Goal: Navigation & Orientation: Go to known website

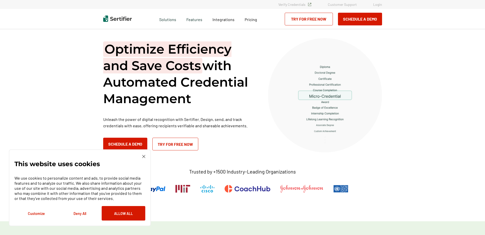
drag, startPoint x: 0, startPoint y: 0, endPoint x: 376, endPoint y: 5, distance: 376.3
click at [376, 5] on link "Login" at bounding box center [377, 4] width 9 height 4
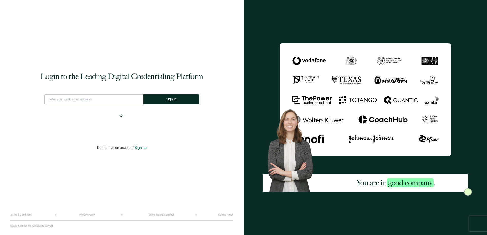
click at [99, 98] on input "text" at bounding box center [93, 99] width 99 height 10
type input "emily@tiptonhealth.com"
click at [166, 102] on button "Sign In" at bounding box center [171, 99] width 56 height 10
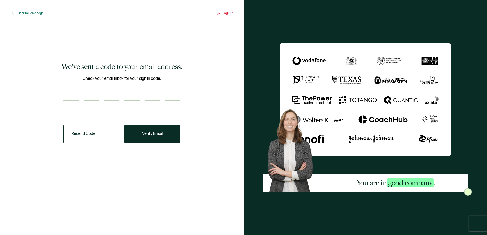
click at [74, 92] on input "number" at bounding box center [70, 96] width 15 height 10
type input "1"
type input "0"
type input "9"
type input "5"
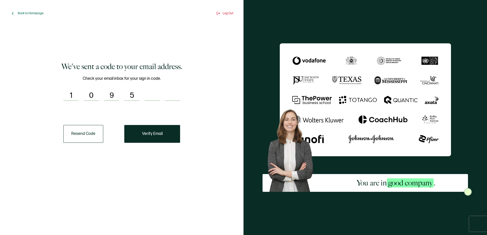
type input "7"
type input "5"
